Goal: Transaction & Acquisition: Register for event/course

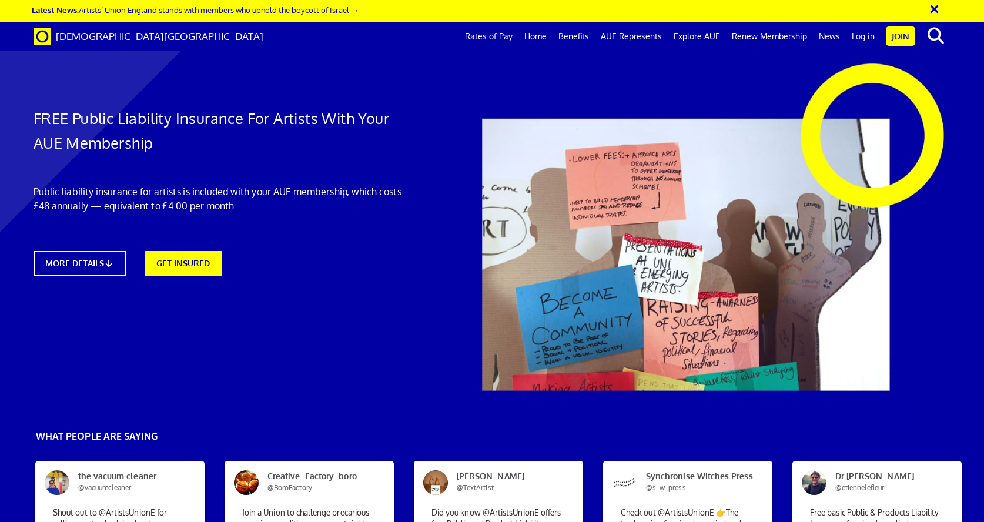
scroll to position [0, 12]
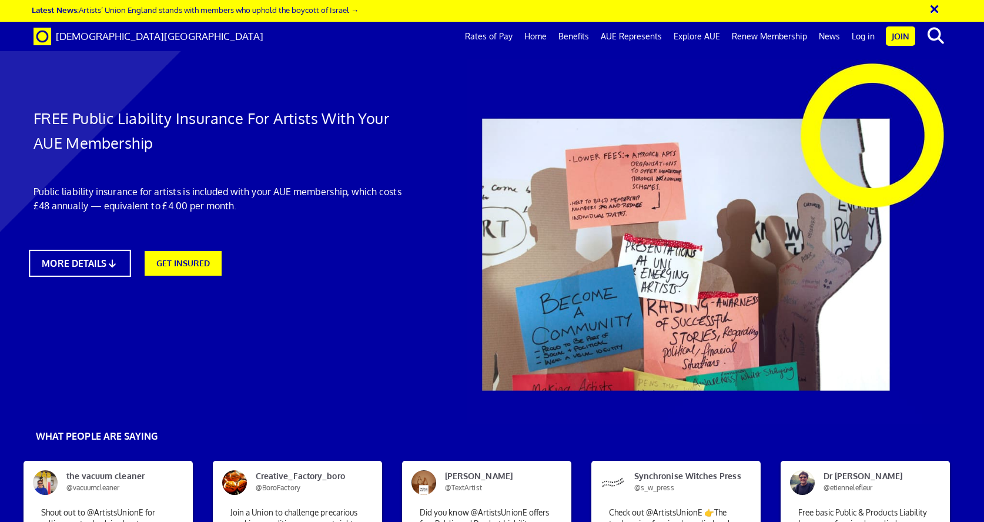
click at [75, 260] on link "MORE DETAILS" at bounding box center [80, 263] width 102 height 27
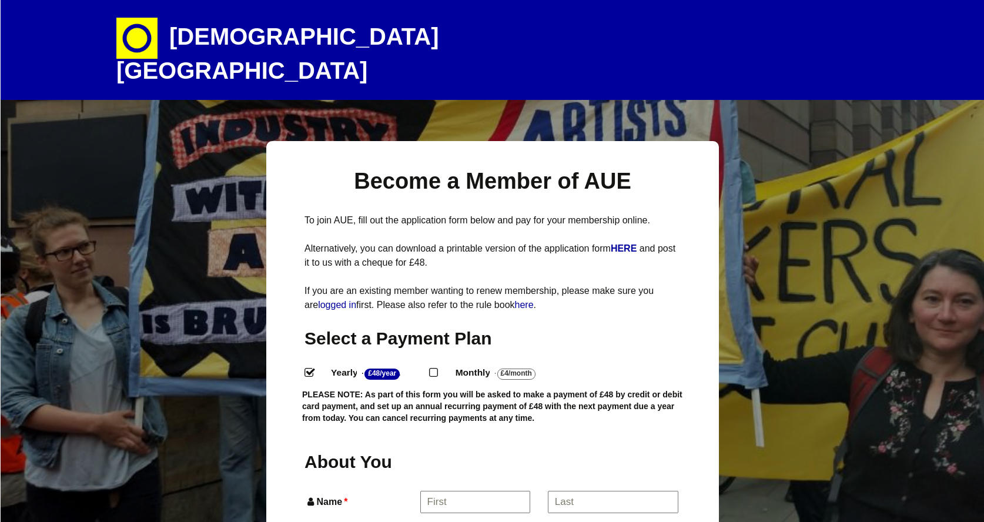
select select
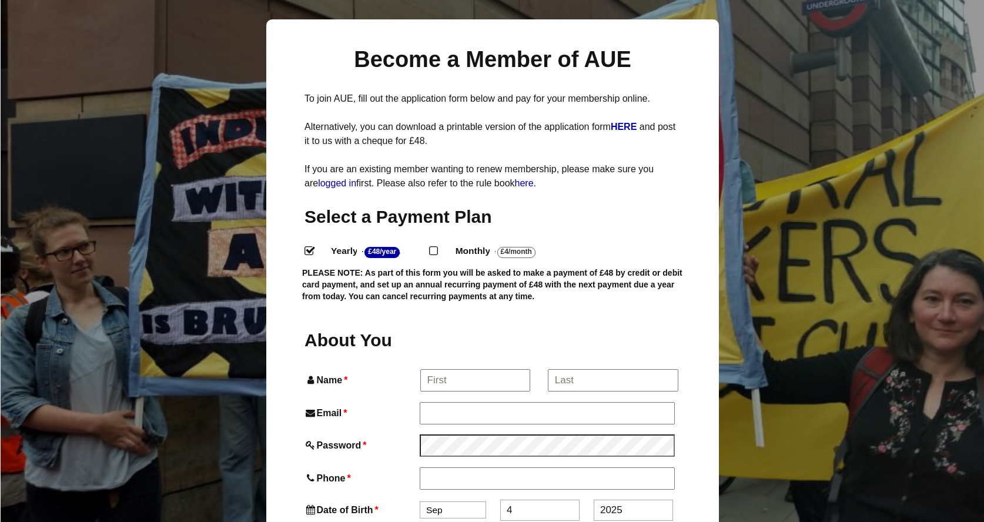
scroll to position [139, 0]
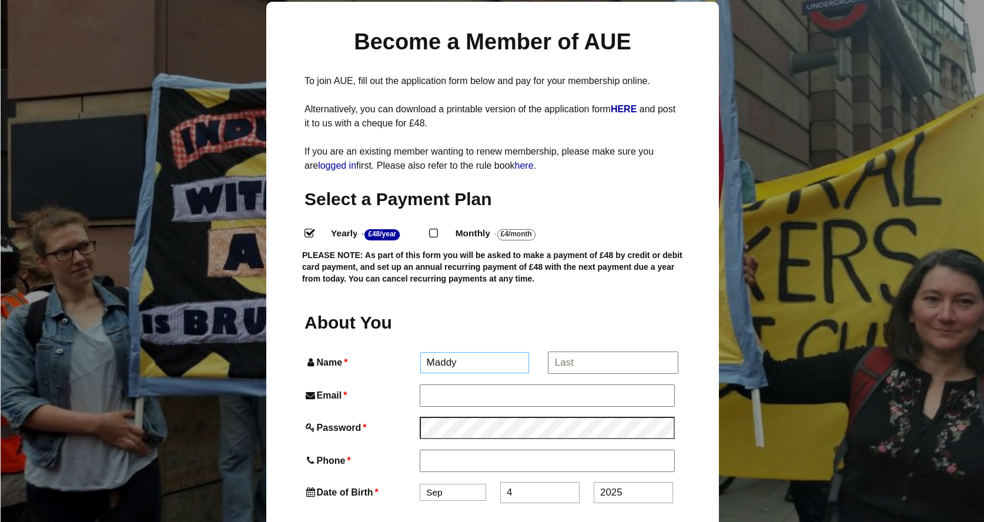
type input "Maddy"
type input "Meaden"
type input "maddymeaden@gmail.com"
type input "07792976471"
select select "12"
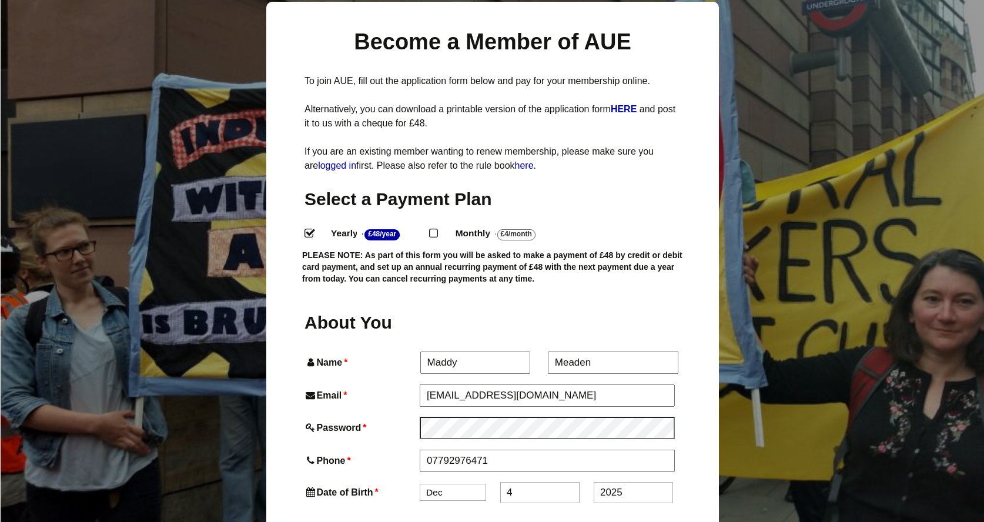
click at [571, 482] on input "4" at bounding box center [539, 492] width 79 height 21
type input "19"
type input "2"
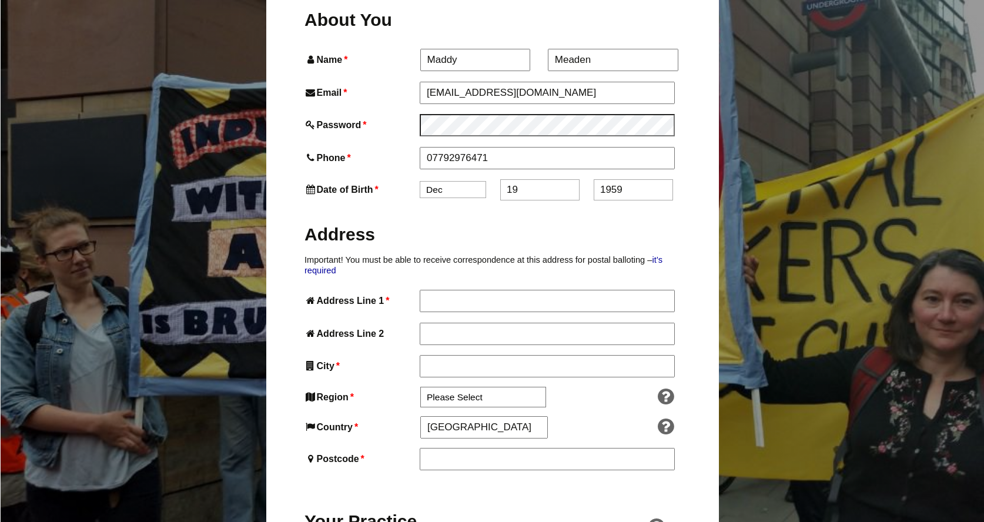
scroll to position [450, 0]
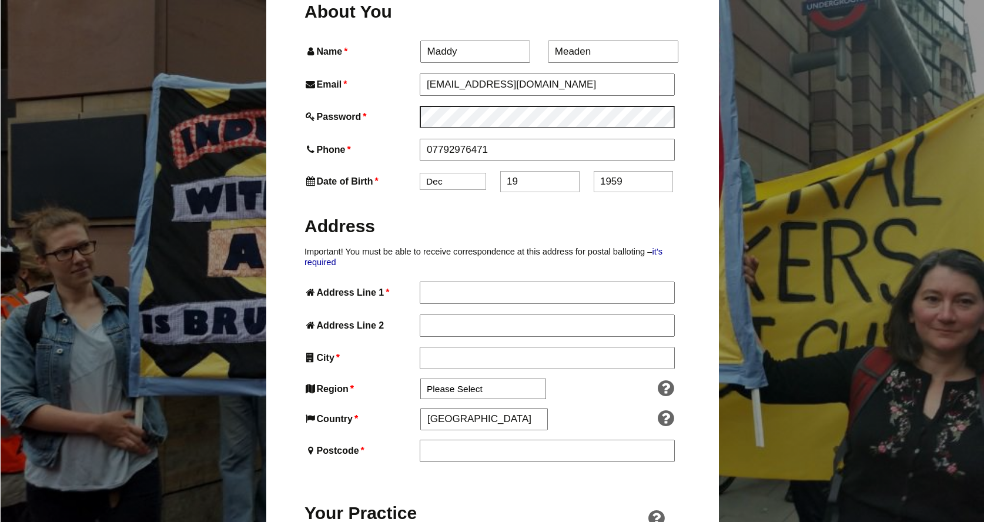
type input "1959"
type input "12a Stapleton Road"
type input "Bude"
select select "South West"
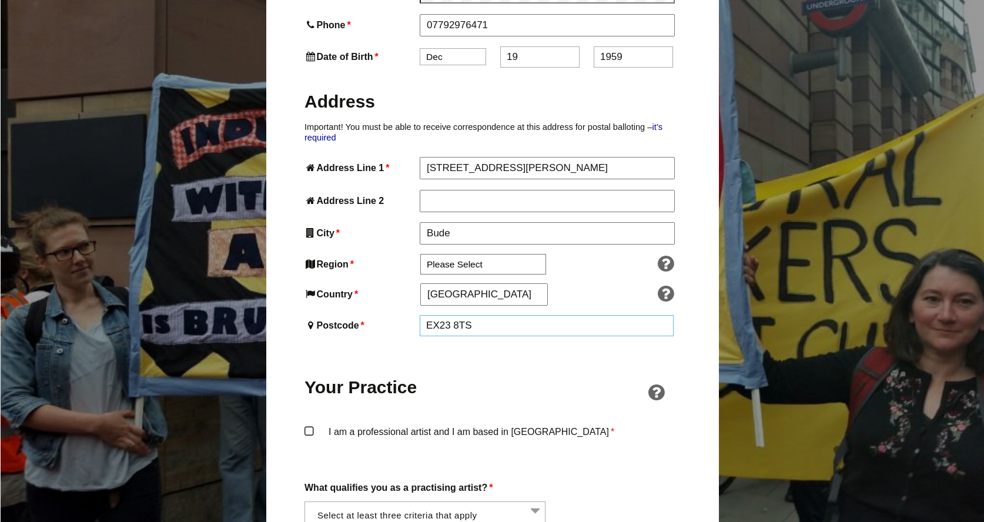
scroll to position [576, 0]
type input "EX23 8TS"
click at [309, 424] on label "I am a professional artist and I am based in England *" at bounding box center [493, 441] width 376 height 35
click at [0, 0] on input "I am a professional artist and I am based in England *" at bounding box center [0, 0] width 0 height 0
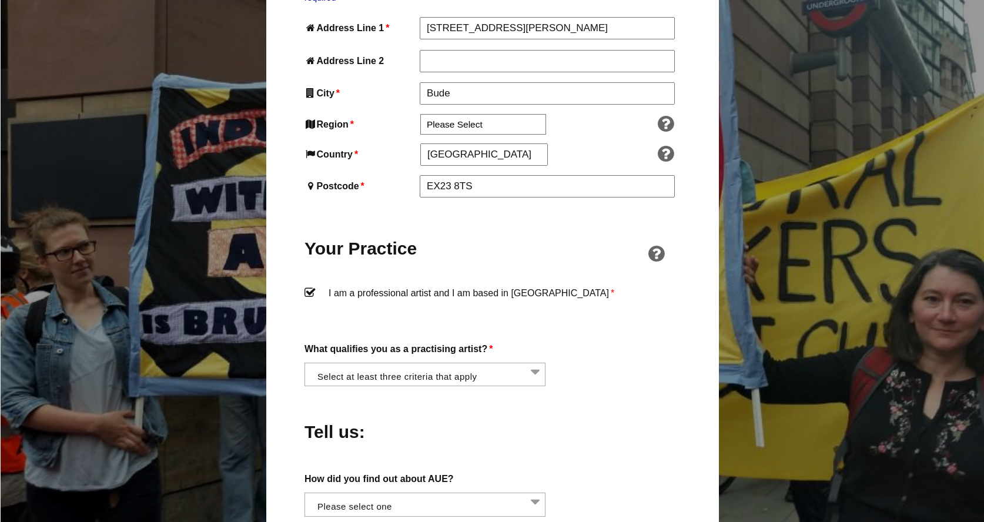
scroll to position [720, 0]
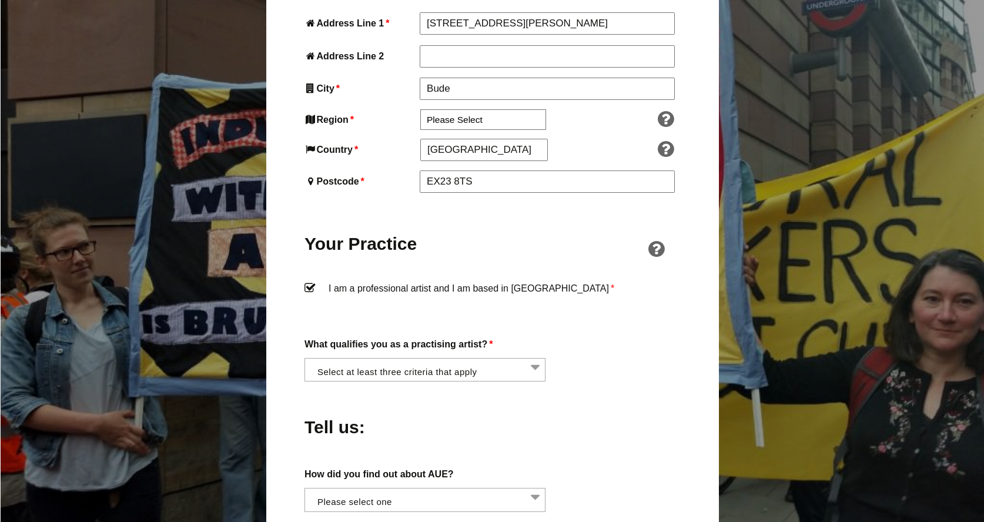
click at [539, 359] on li at bounding box center [428, 369] width 241 height 20
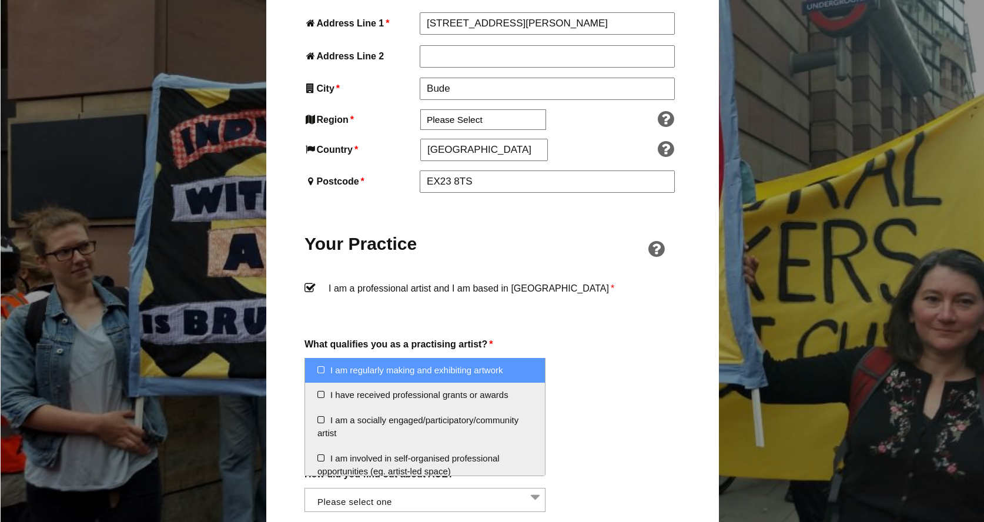
click at [319, 369] on li "I am regularly making and exhibiting artwork" at bounding box center [425, 370] width 240 height 25
select select "regularly_making_and_exhibiting_artwork"
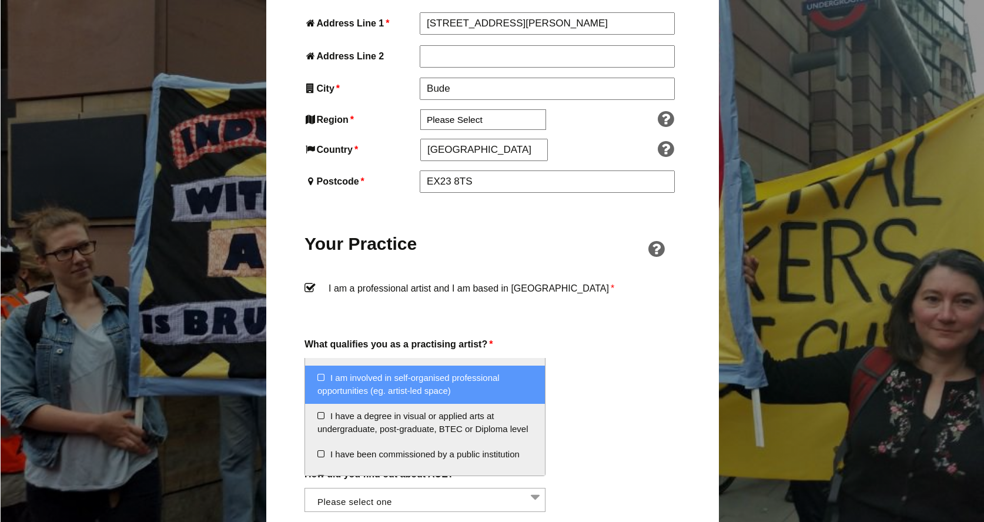
scroll to position [81, 0]
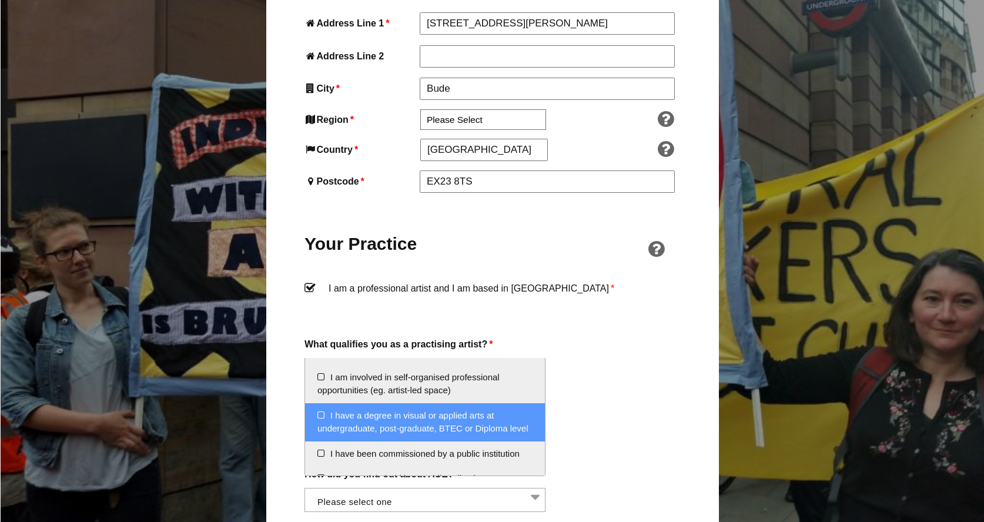
click at [323, 412] on li "I have a degree in visual or applied arts at undergraduate, post-graduate, BTEC…" at bounding box center [425, 422] width 240 height 38
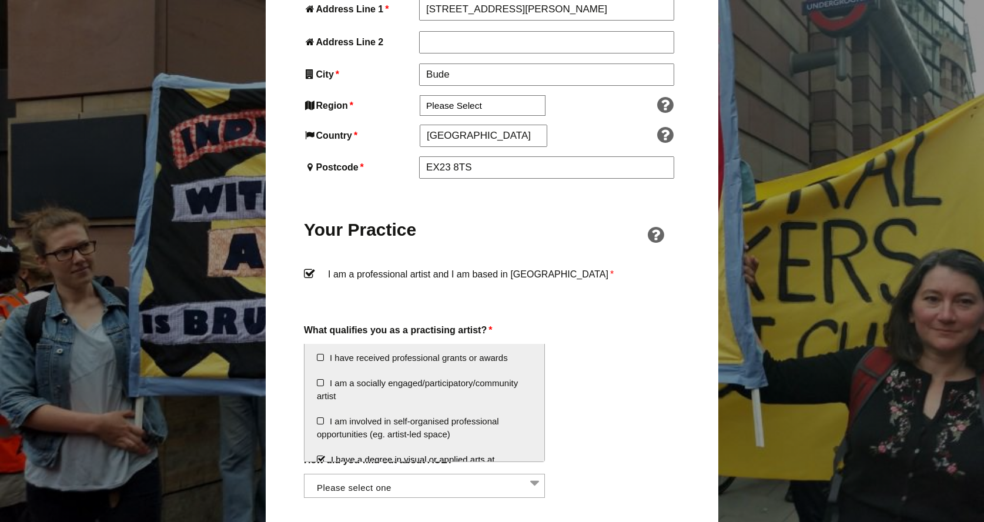
scroll to position [22, 0]
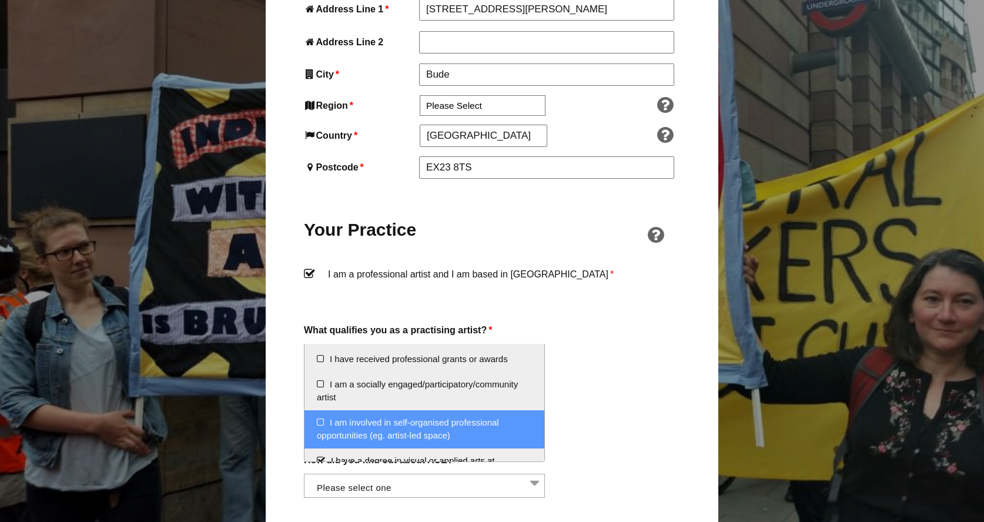
click at [320, 419] on li "I am involved in self-organised professional opportunities (eg. artist-led spac…" at bounding box center [425, 429] width 240 height 38
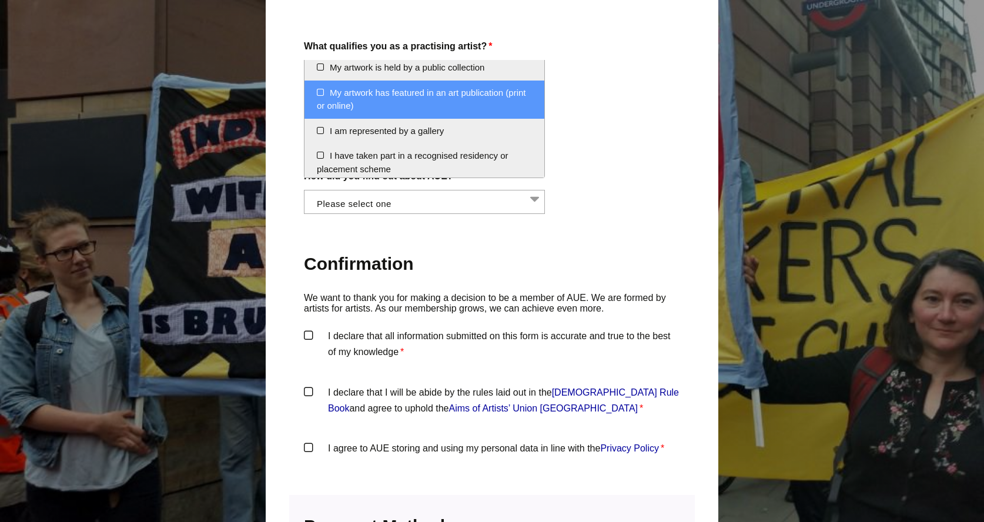
scroll to position [1018, 1]
click at [308, 328] on label "I declare that all information submitted on this form is accurate and true to t…" at bounding box center [492, 345] width 376 height 35
click at [0, 0] on input "I declare that all information submitted on this form is accurate and true to t…" at bounding box center [0, 0] width 0 height 0
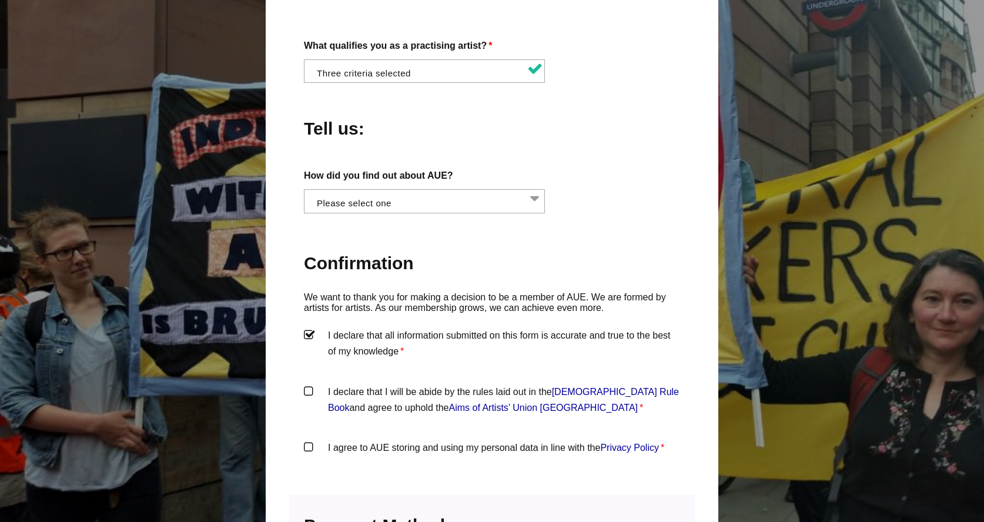
click at [308, 384] on label "I declare that I will be abide by the rules laid out in the Artists' Union Engl…" at bounding box center [492, 401] width 376 height 35
click at [0, 0] on input "I declare that I will be abide by the rules laid out in the Artists' Union Engl…" at bounding box center [0, 0] width 0 height 0
click at [309, 440] on label "I agree to AUE storing and using my personal data in line with the Privacy Poli…" at bounding box center [492, 457] width 376 height 35
click at [0, 0] on input "I agree to AUE storing and using my personal data in line with the Privacy Poli…" at bounding box center [0, 0] width 0 height 0
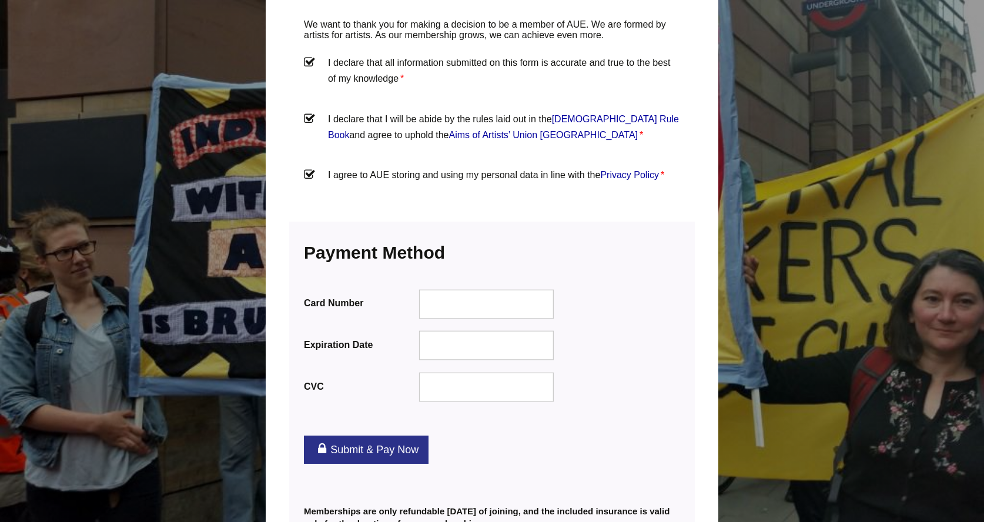
scroll to position [1292, 1]
click at [376, 435] on link "Submit & Pay Now" at bounding box center [366, 449] width 125 height 28
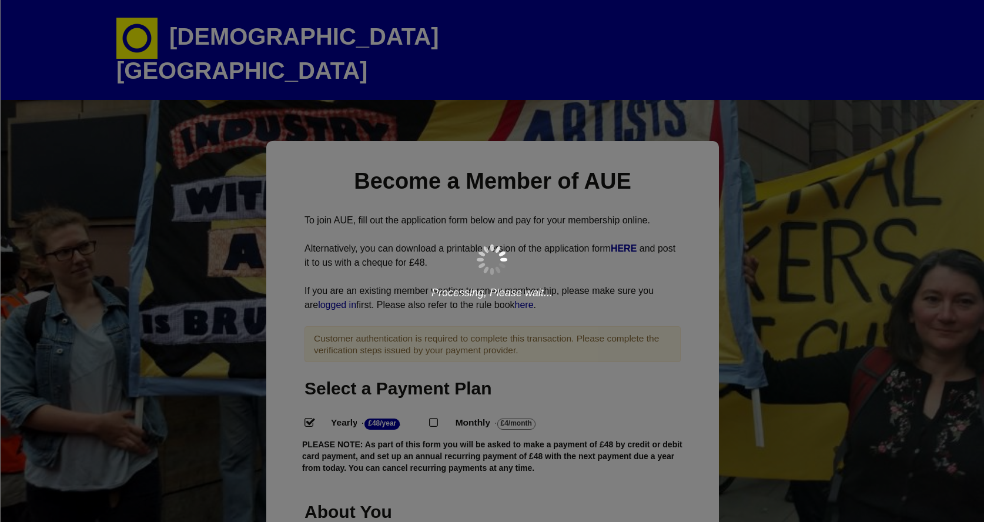
select select
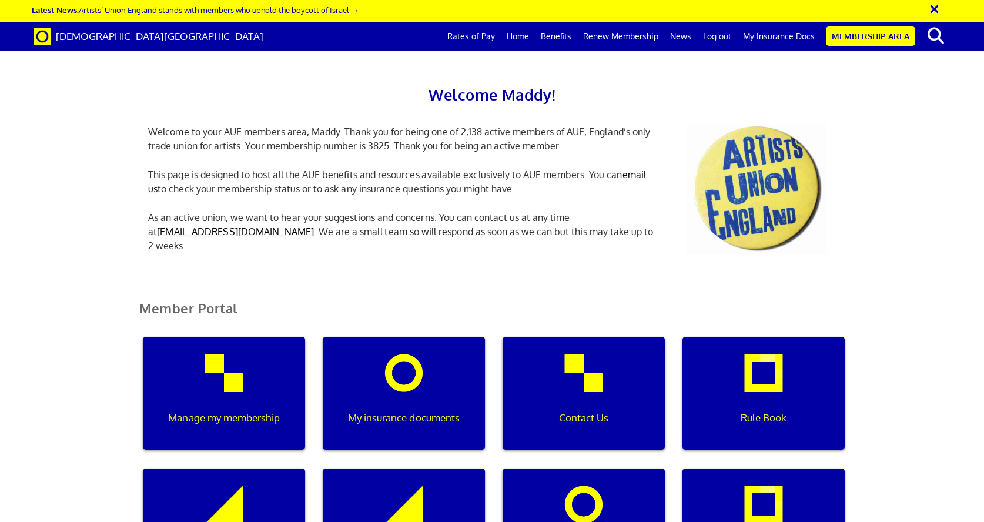
scroll to position [167, 0]
click at [402, 337] on div "My insurance documents" at bounding box center [404, 393] width 162 height 113
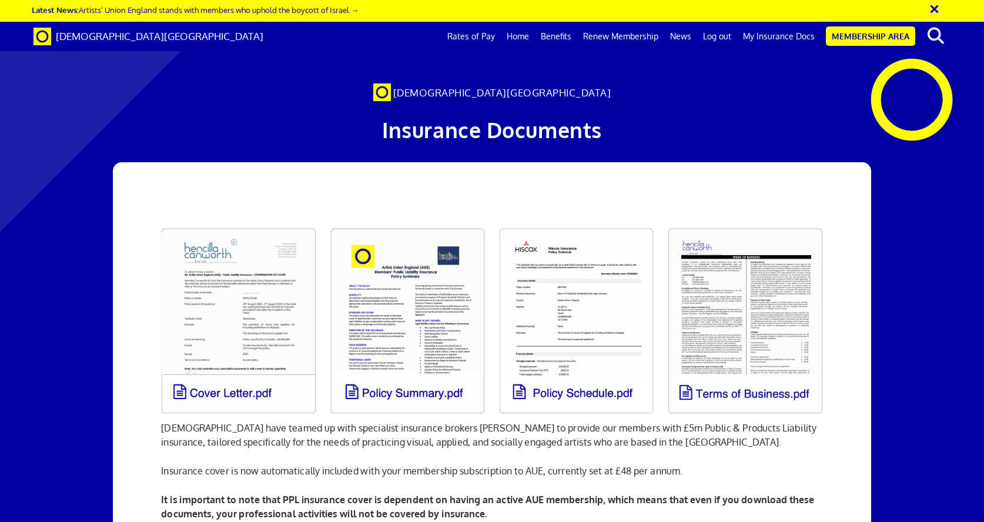
scroll to position [22, 0]
click at [572, 285] on link at bounding box center [576, 321] width 169 height 200
click at [864, 39] on link "Membership Area" at bounding box center [870, 35] width 89 height 19
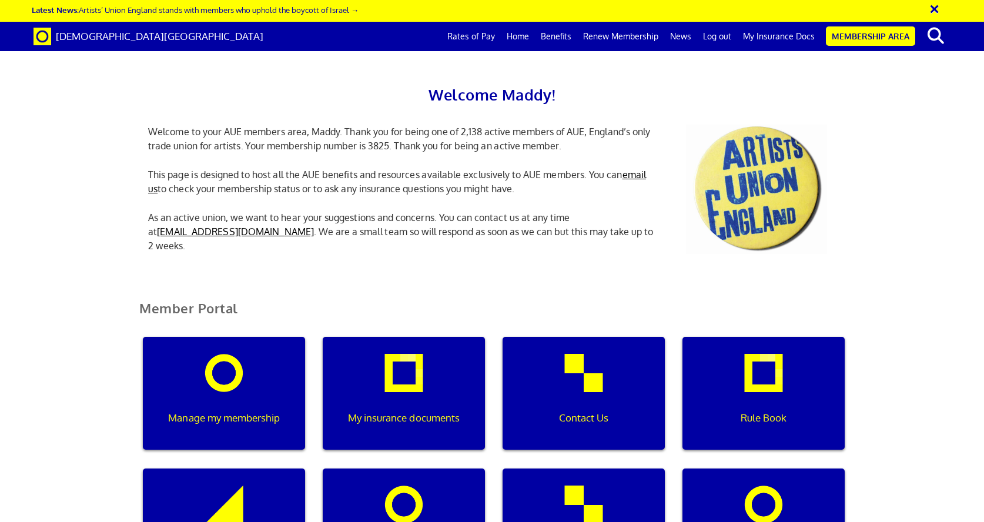
scroll to position [215, 0]
click at [408, 337] on div "My insurance documents" at bounding box center [404, 393] width 162 height 113
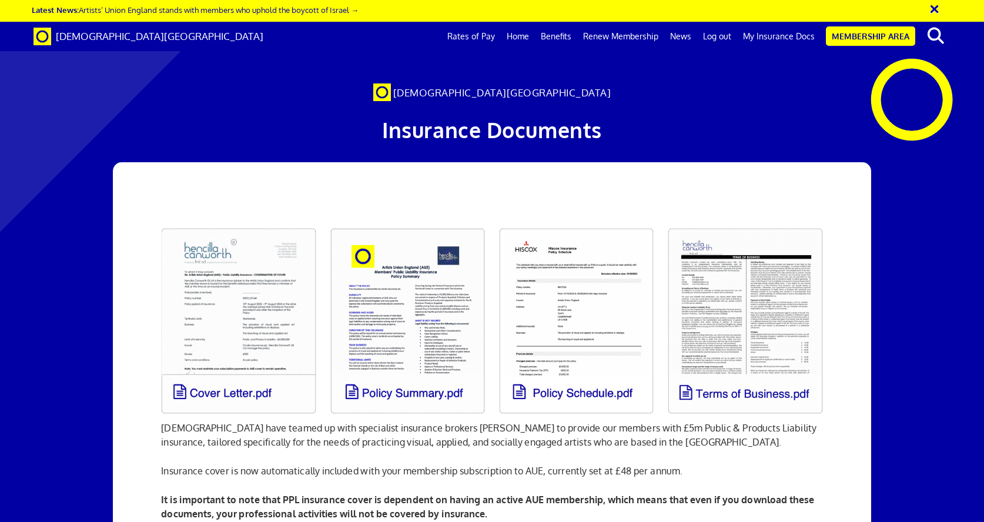
scroll to position [0, 12]
click at [207, 329] on link at bounding box center [238, 321] width 169 height 200
click at [750, 506] on p "It is important to note that PPL insurance cover is dependent on having an acti…" at bounding box center [491, 507] width 661 height 28
click at [396, 310] on link at bounding box center [407, 321] width 169 height 200
click at [582, 346] on link at bounding box center [576, 321] width 169 height 200
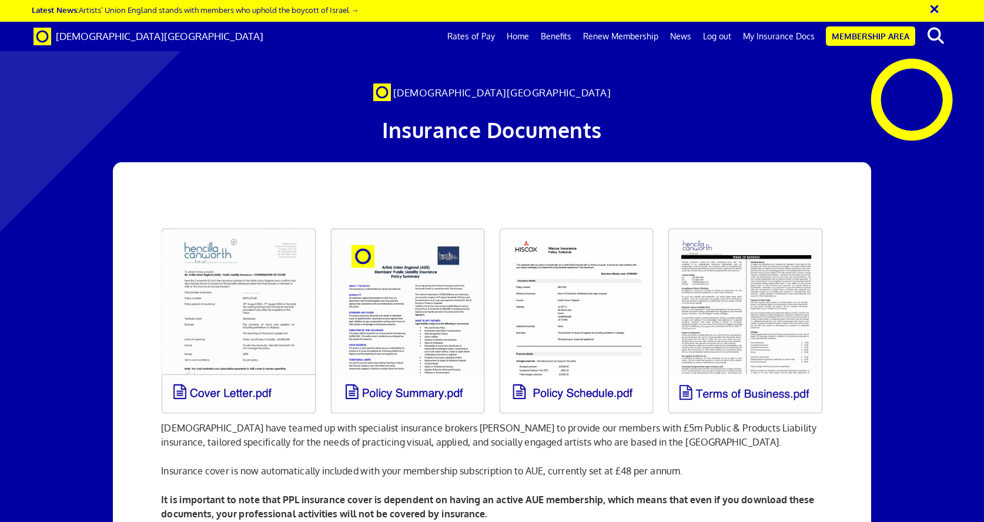
click at [739, 296] on link at bounding box center [745, 321] width 169 height 200
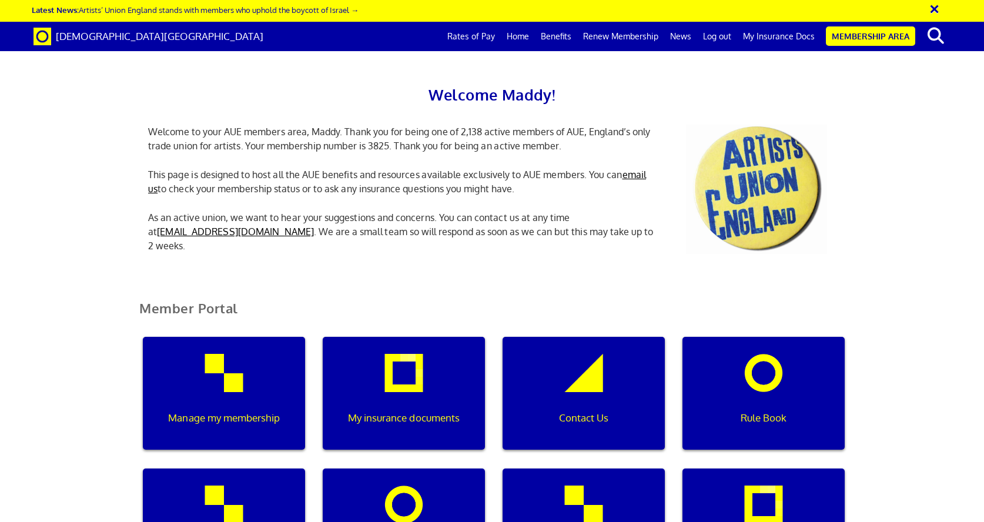
scroll to position [0, 4]
